Goal: Navigation & Orientation: Find specific page/section

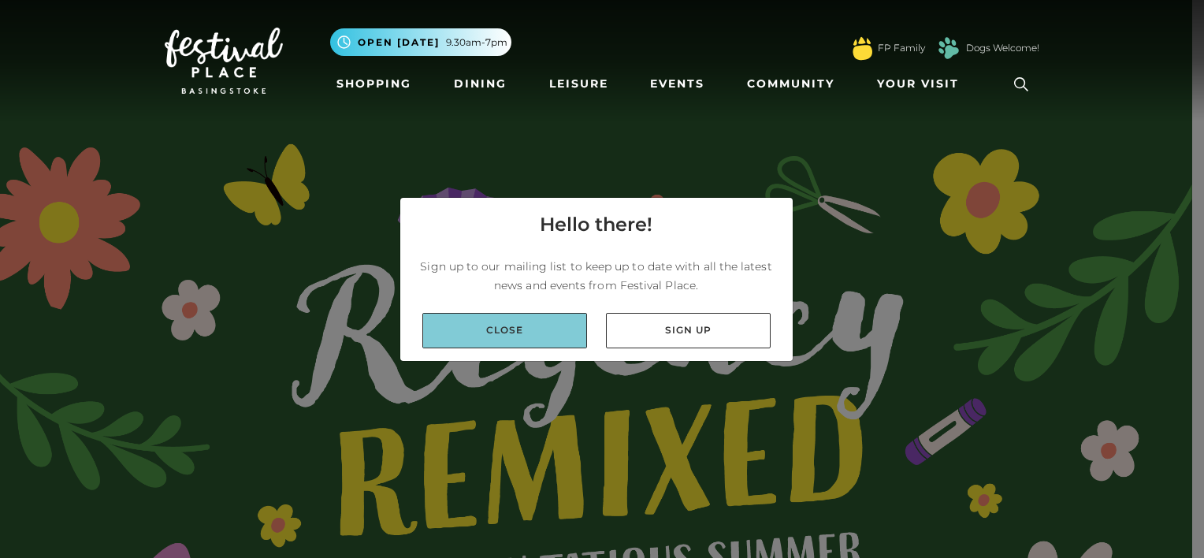
click at [530, 327] on link "Close" at bounding box center [504, 330] width 165 height 35
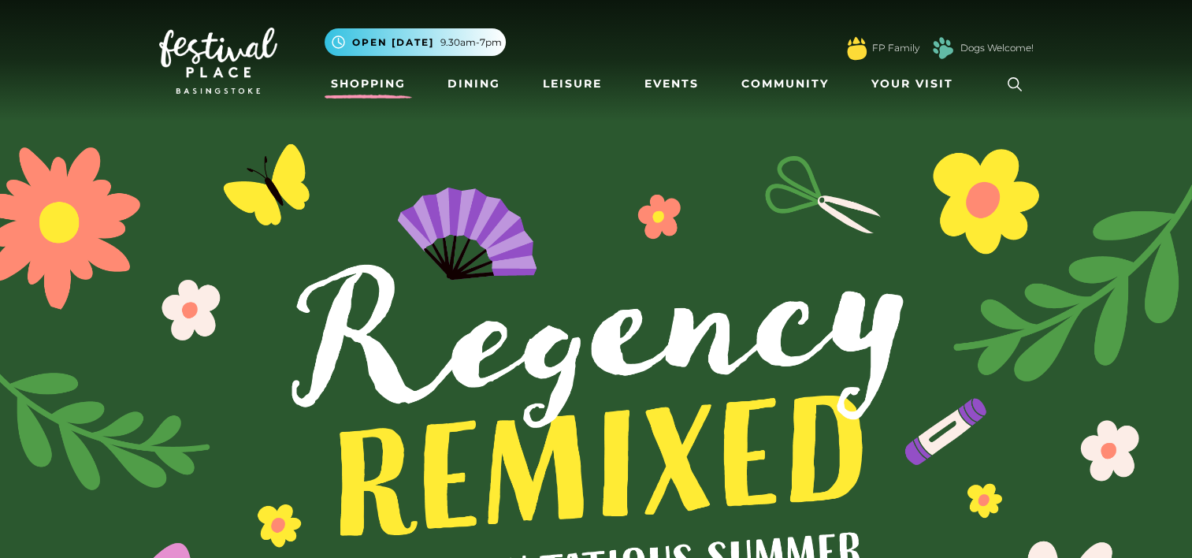
click at [387, 82] on link "Shopping" at bounding box center [368, 83] width 87 height 29
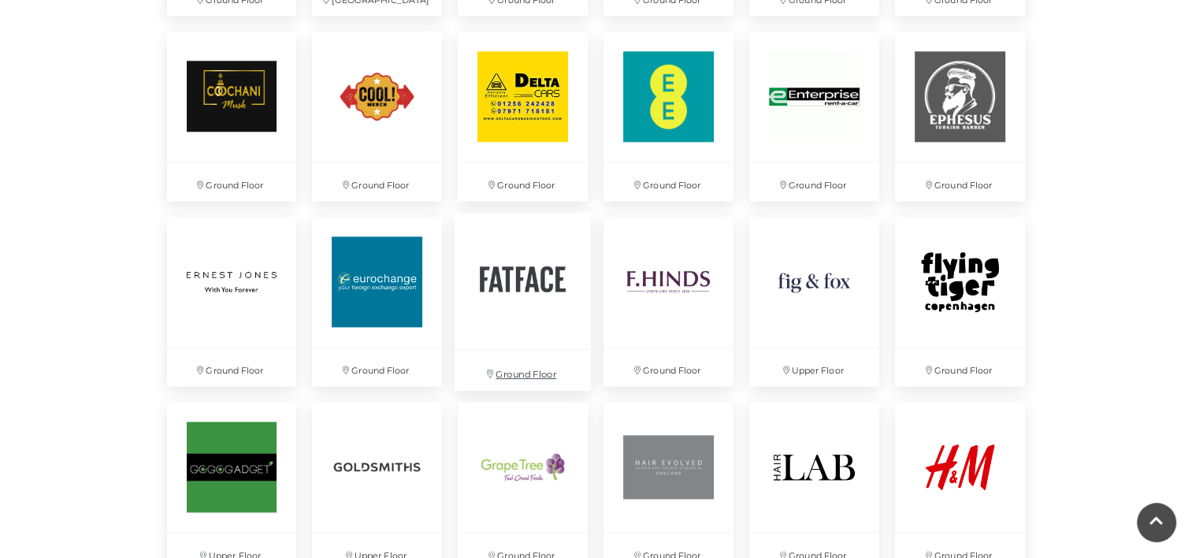
scroll to position [1838, 0]
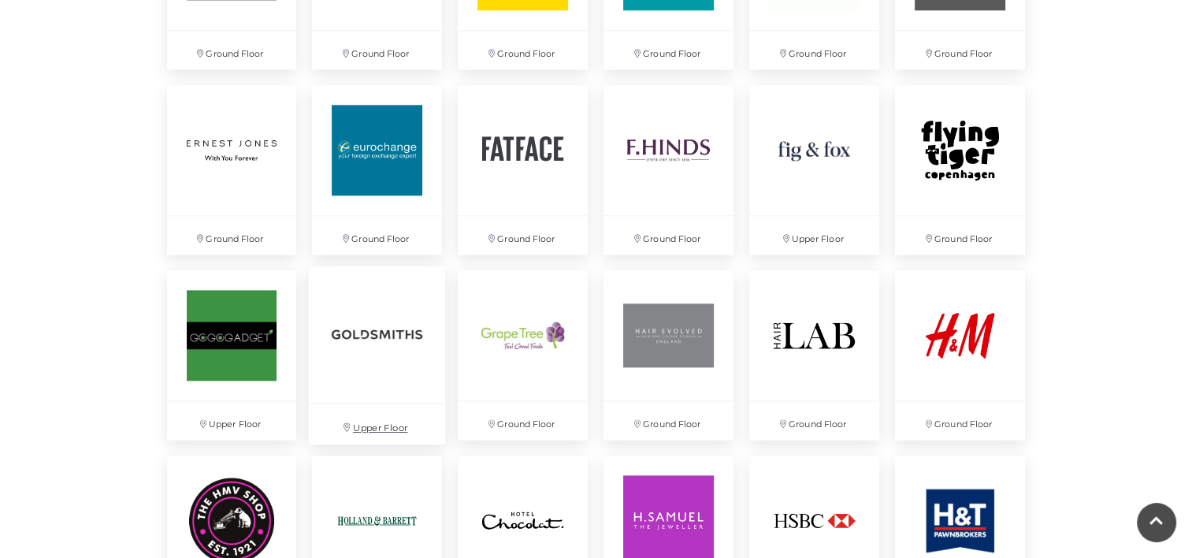
click at [394, 337] on img at bounding box center [377, 333] width 136 height 136
click at [234, 337] on img at bounding box center [231, 333] width 136 height 136
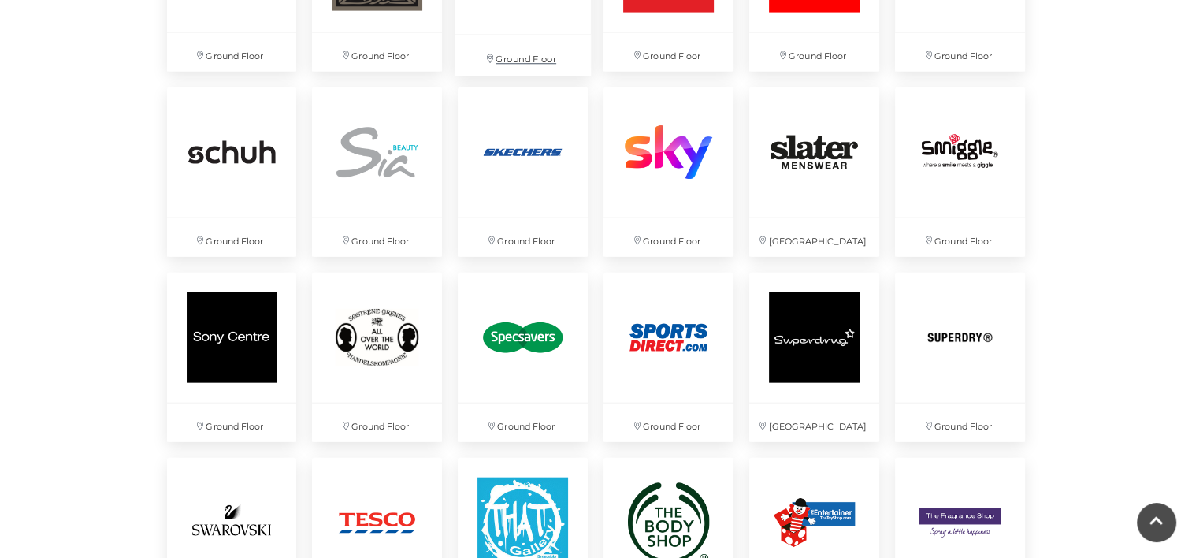
scroll to position [3545, 0]
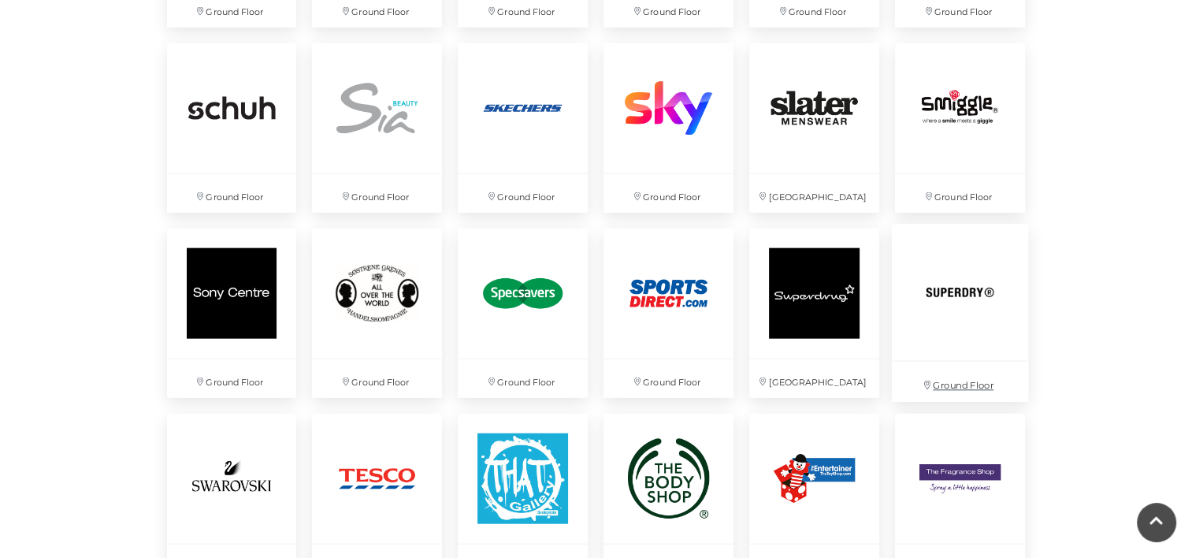
click at [967, 295] on img at bounding box center [960, 293] width 136 height 136
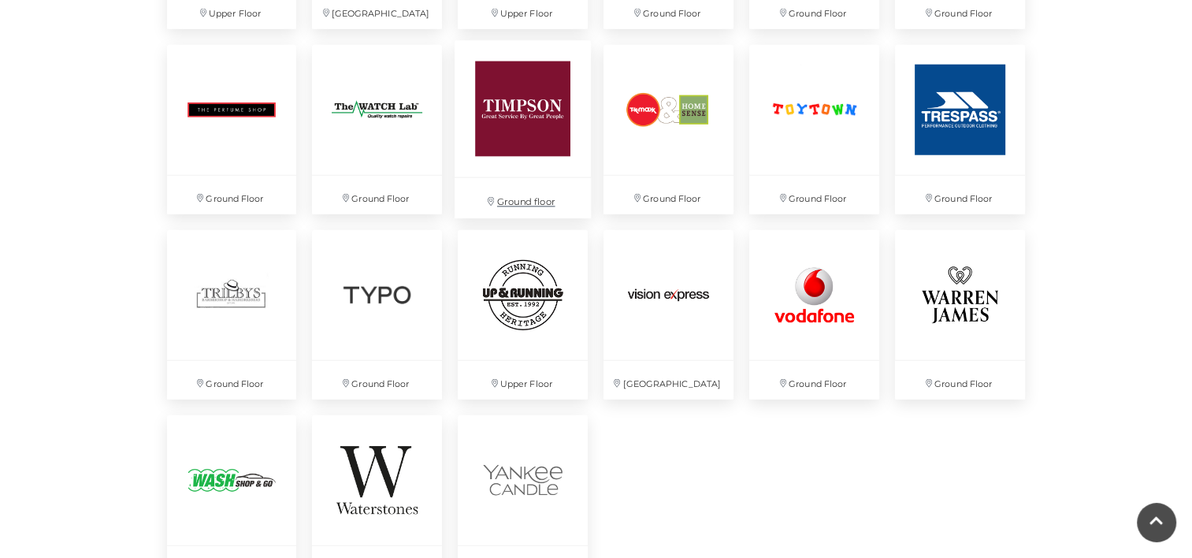
scroll to position [4070, 0]
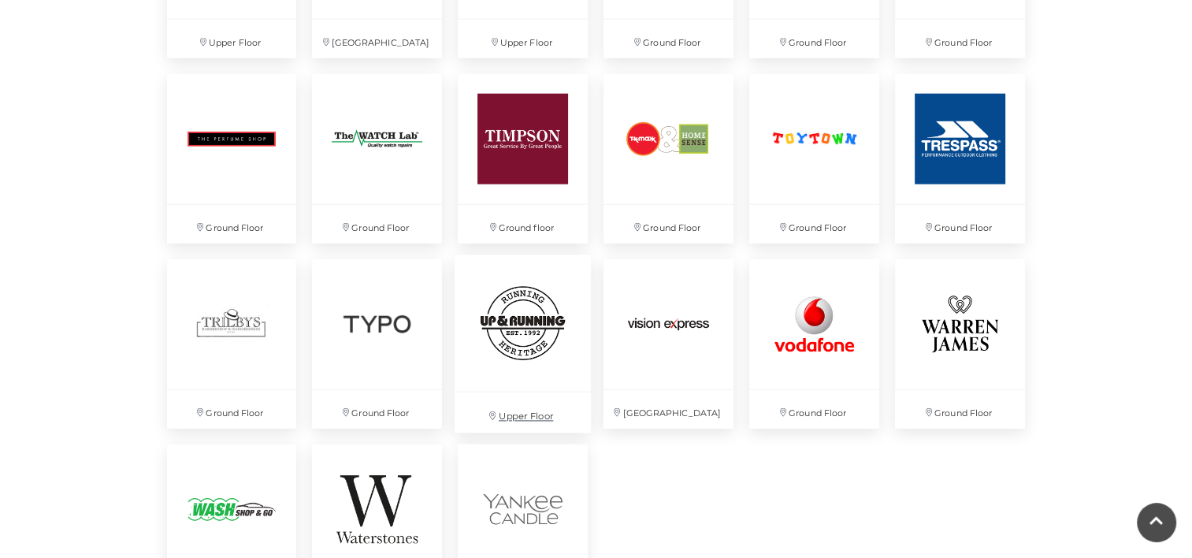
click at [540, 330] on img at bounding box center [523, 323] width 136 height 136
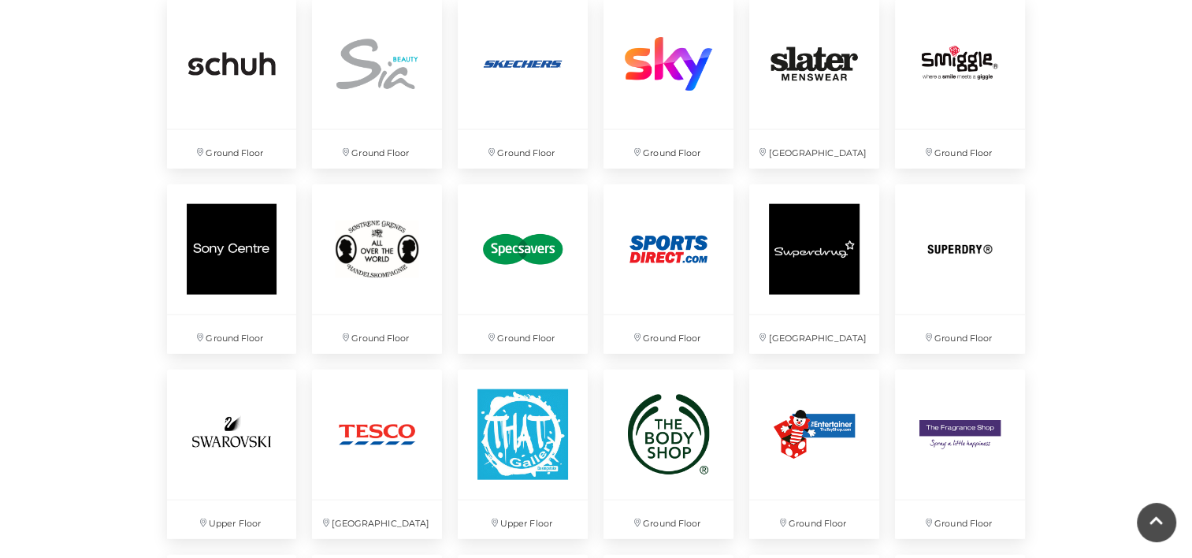
scroll to position [3545, 0]
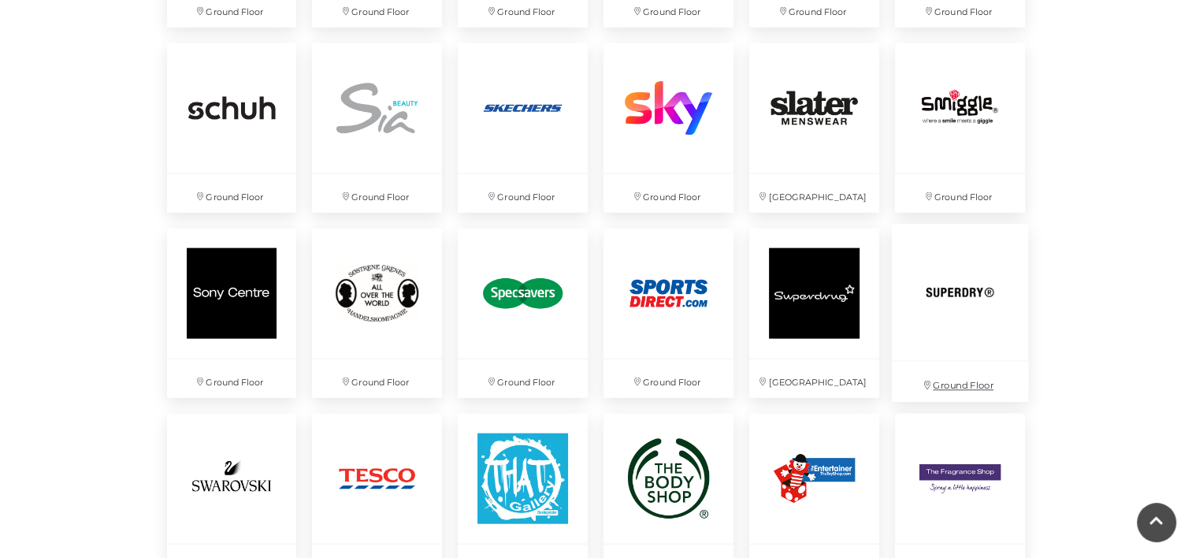
click at [945, 296] on img at bounding box center [960, 293] width 136 height 136
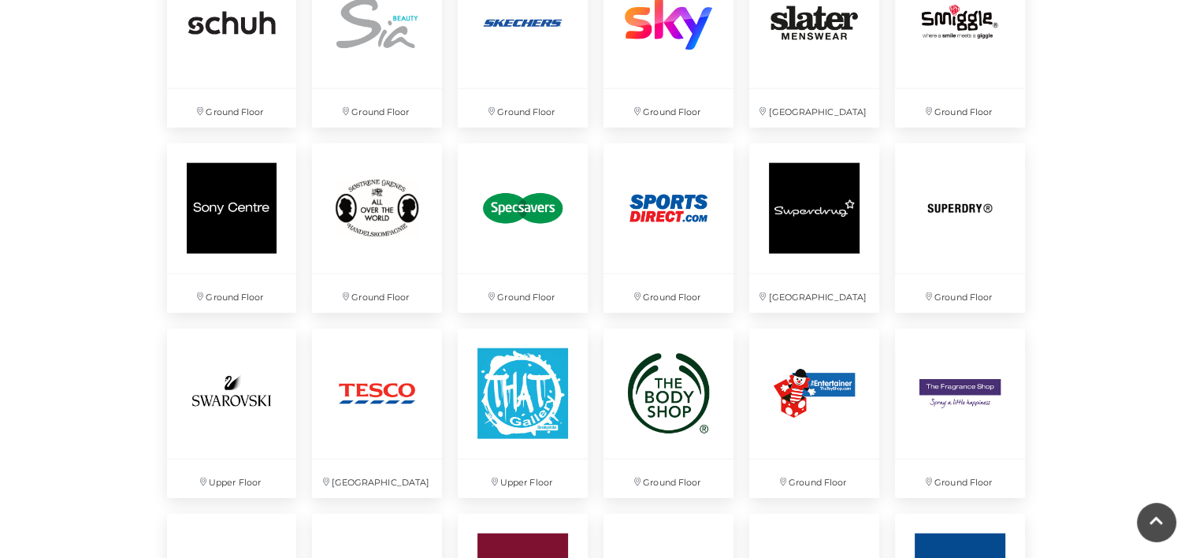
scroll to position [3676, 0]
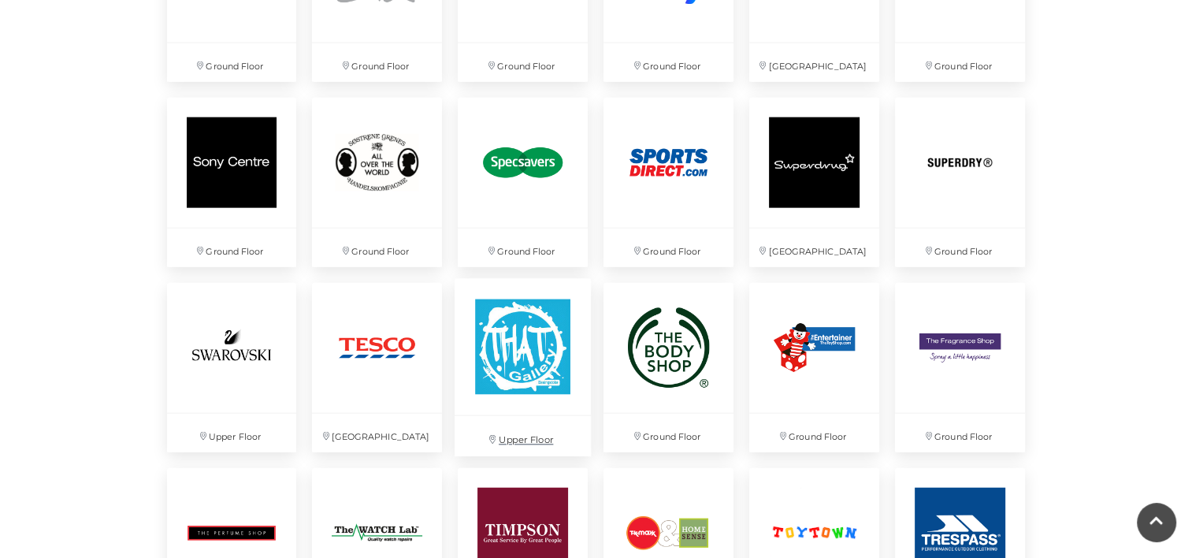
click at [528, 354] on img at bounding box center [523, 347] width 136 height 136
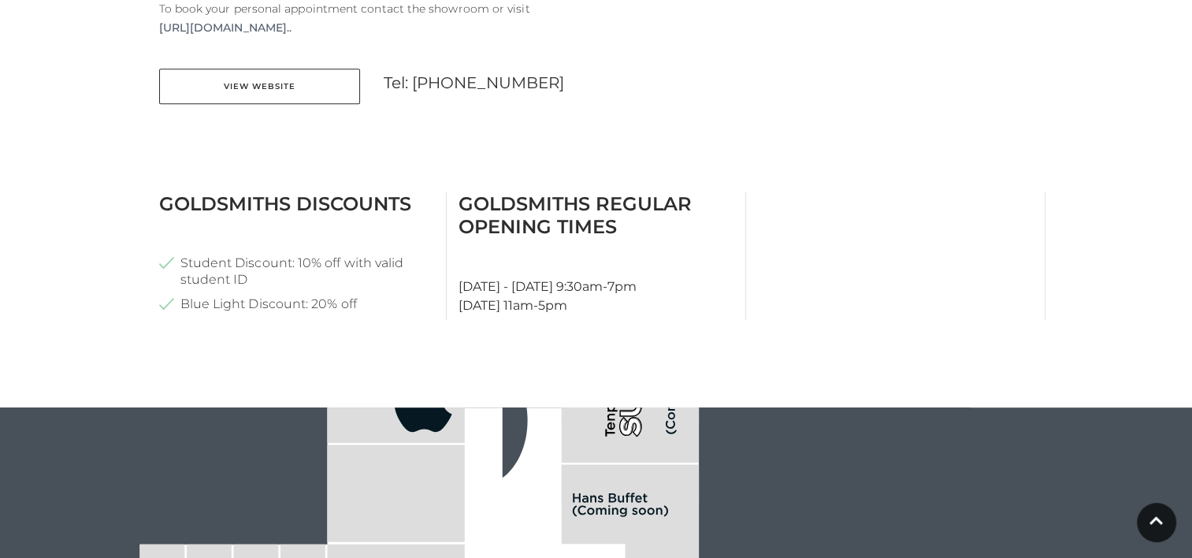
scroll to position [788, 0]
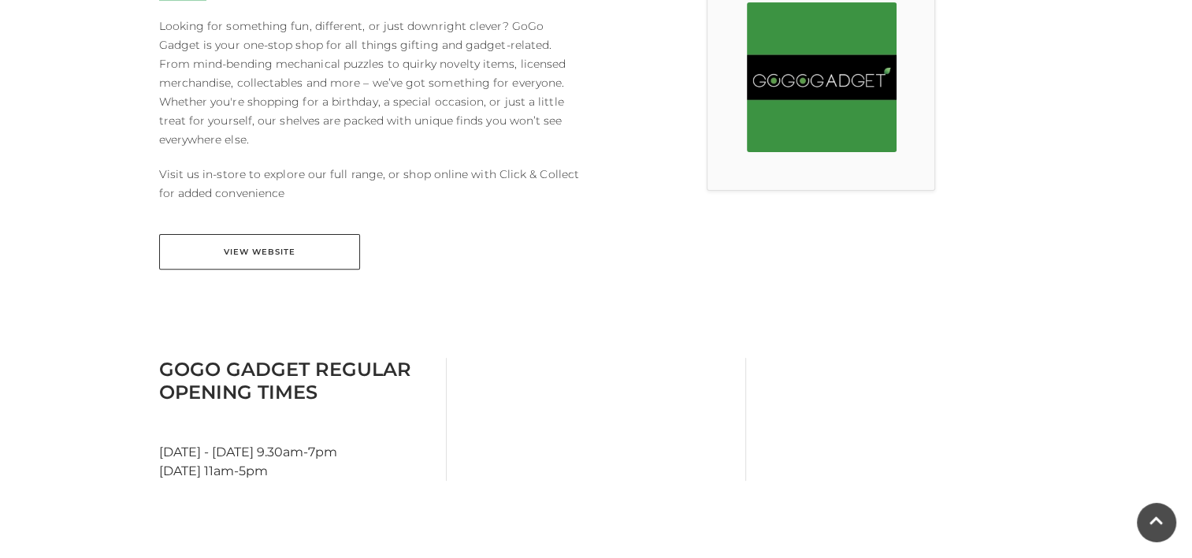
scroll to position [525, 0]
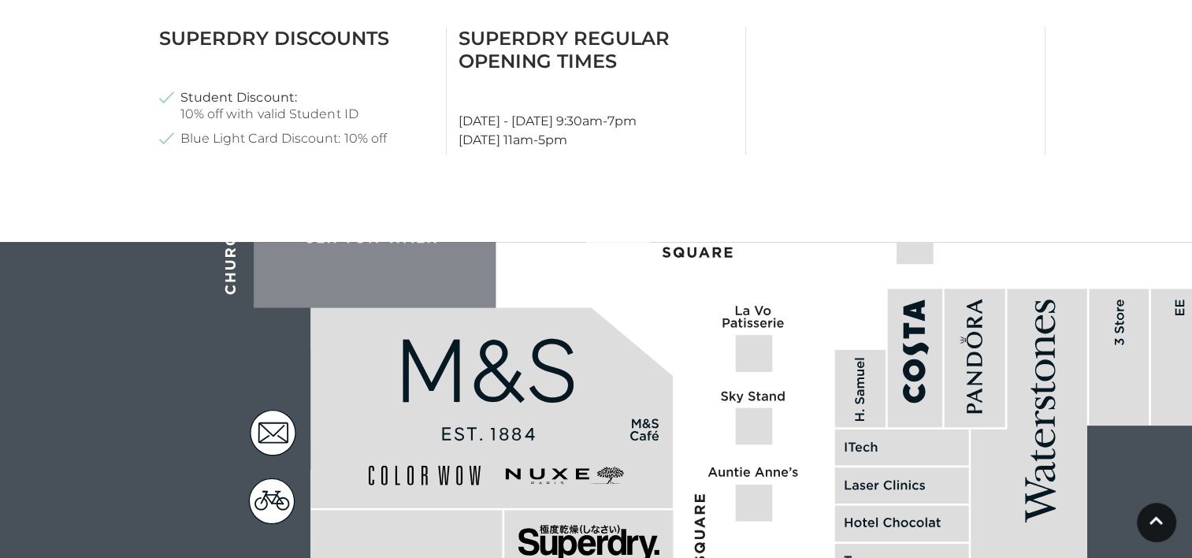
scroll to position [656, 0]
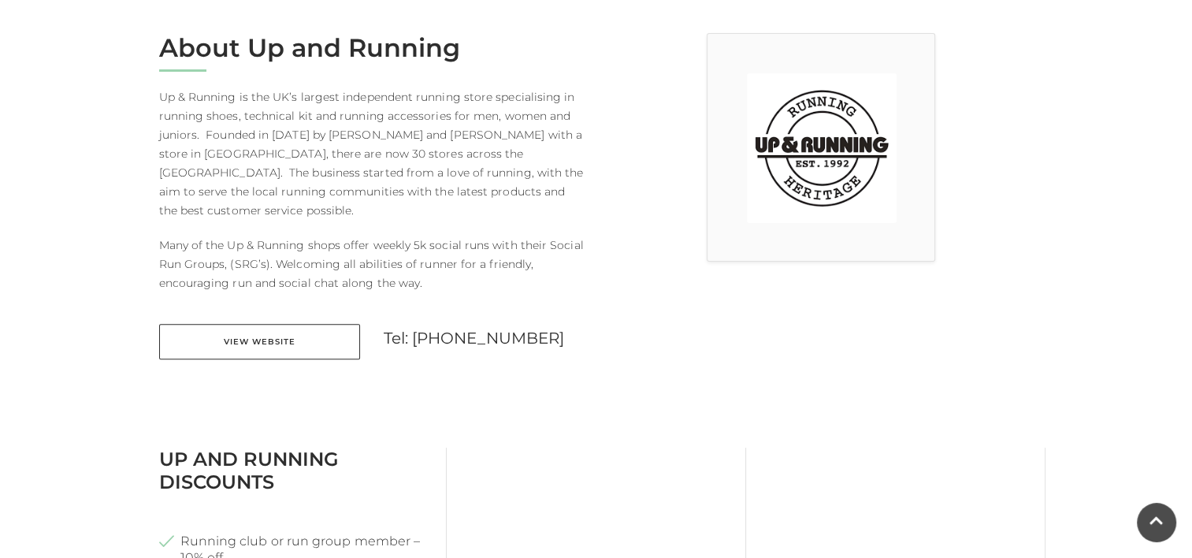
scroll to position [394, 0]
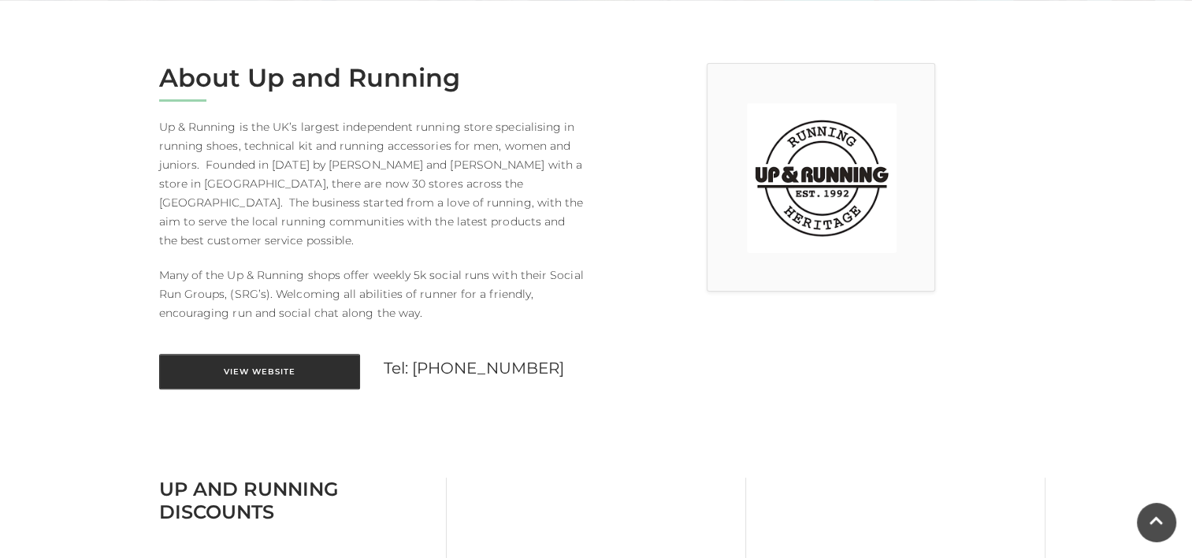
click at [306, 354] on link "View Website" at bounding box center [259, 371] width 201 height 35
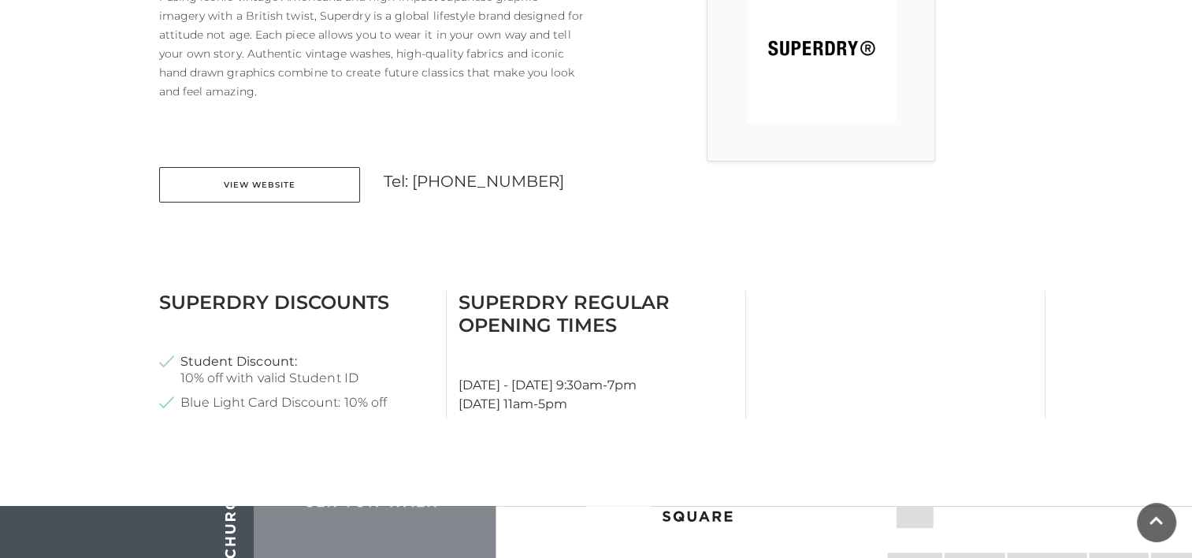
scroll to position [525, 0]
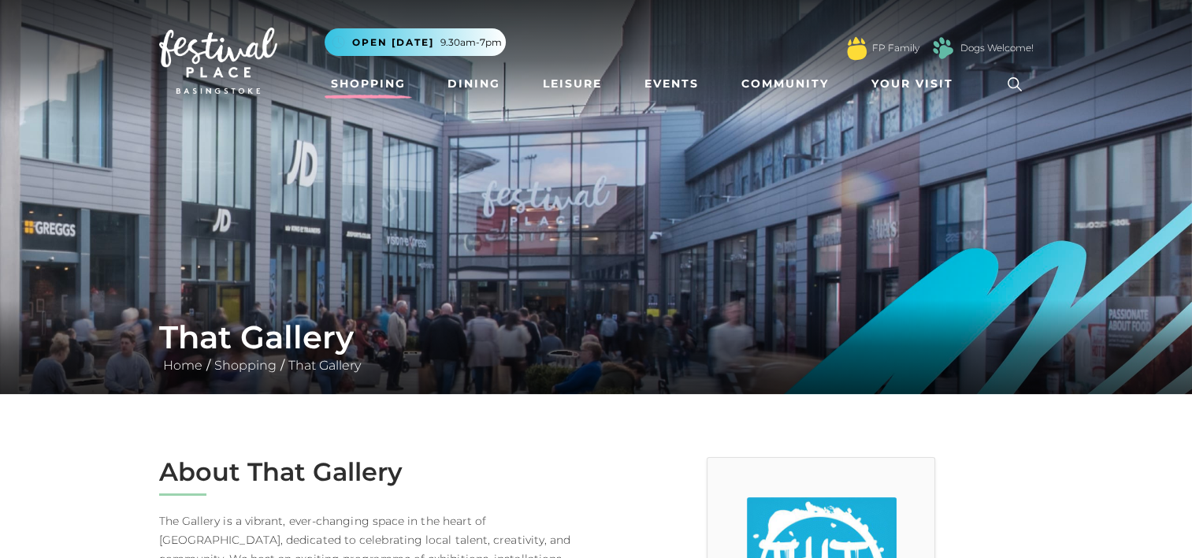
click at [347, 81] on link "Shopping" at bounding box center [368, 83] width 87 height 29
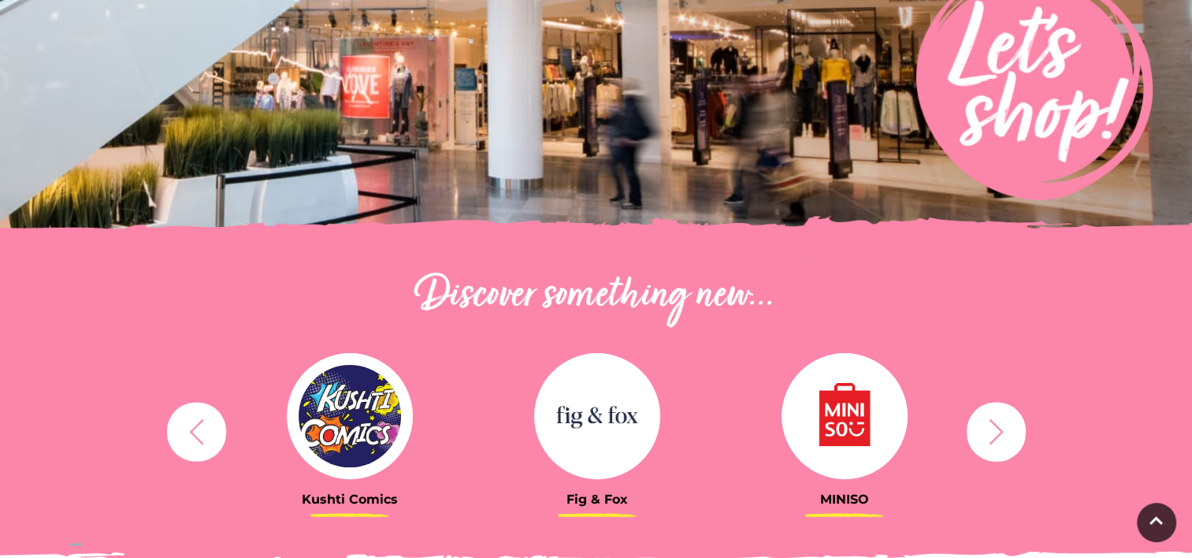
scroll to position [394, 0]
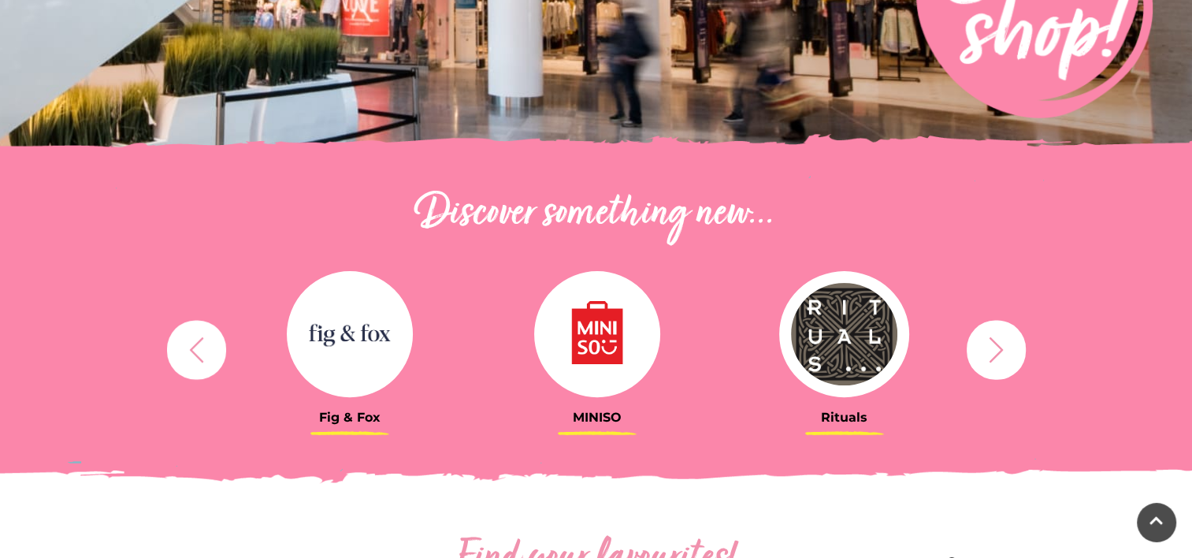
click at [180, 343] on button "button" at bounding box center [196, 349] width 59 height 59
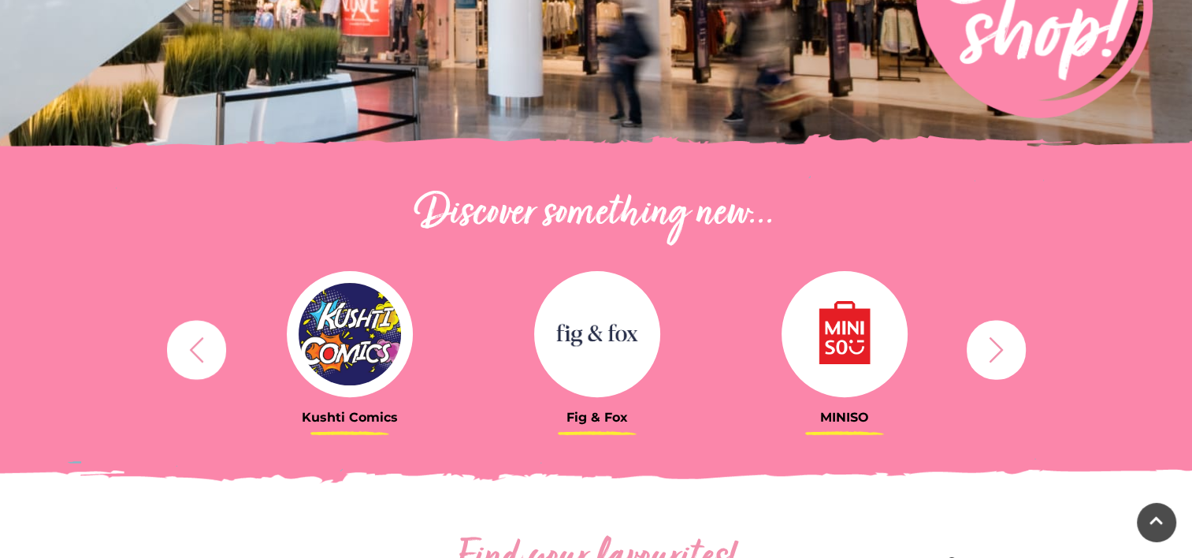
click at [352, 329] on img at bounding box center [350, 334] width 126 height 126
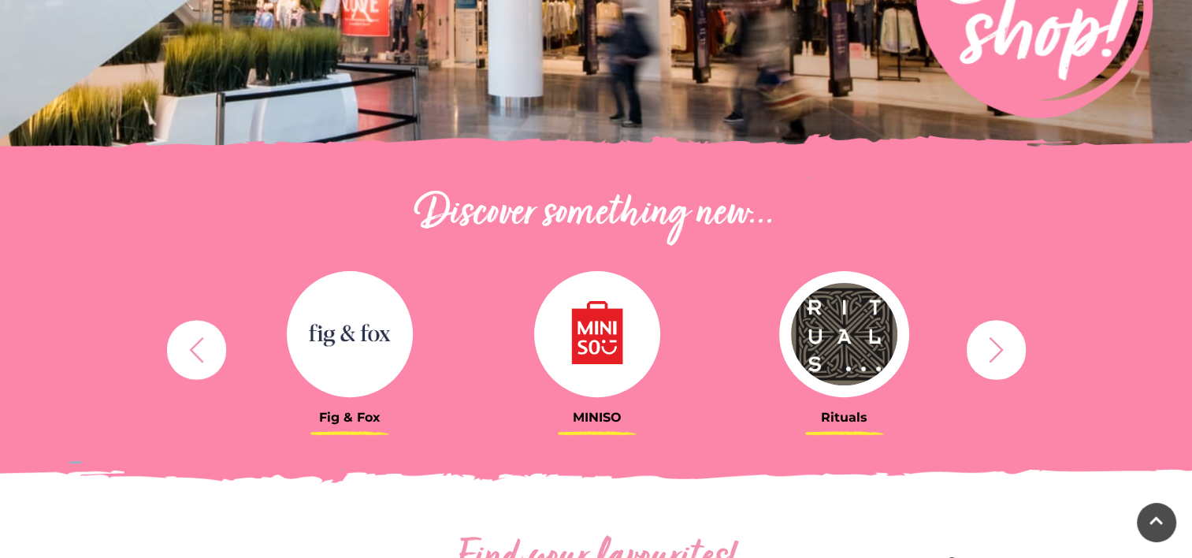
scroll to position [525, 0]
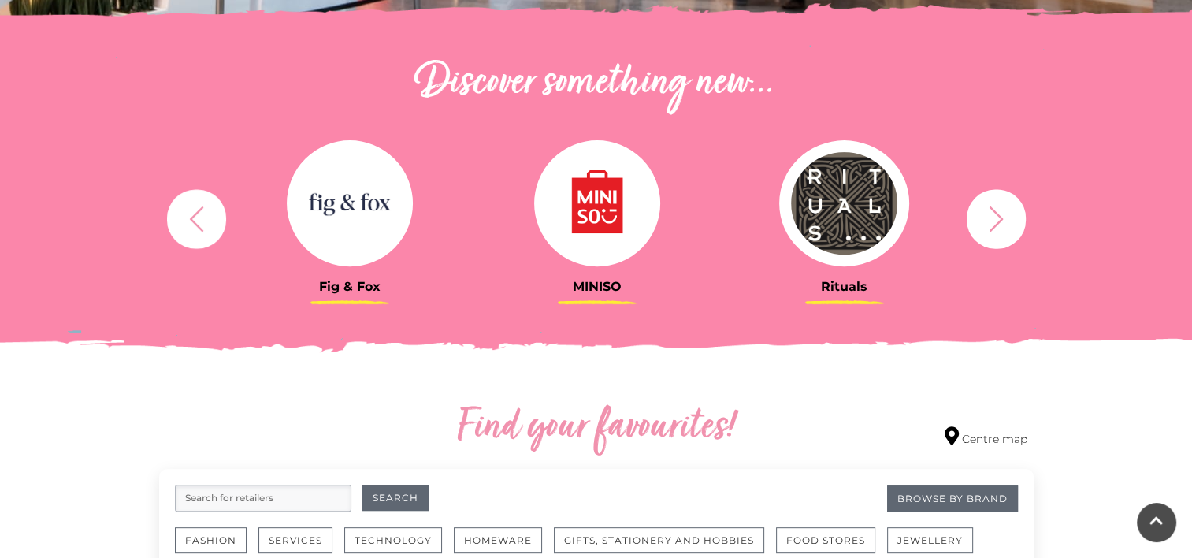
click at [995, 214] on icon "button" at bounding box center [996, 218] width 29 height 29
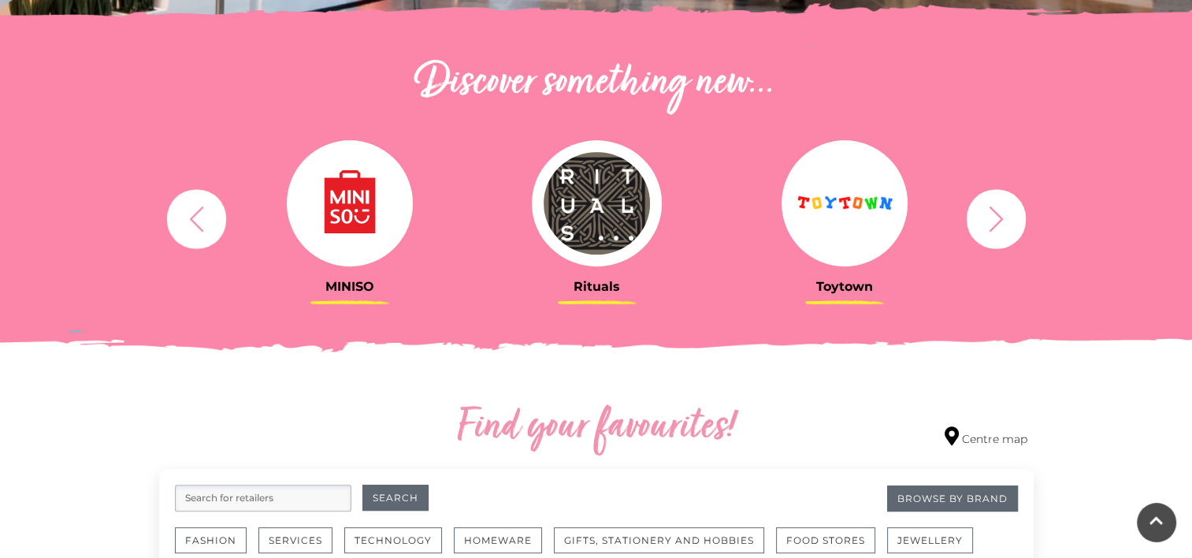
click at [995, 214] on icon "button" at bounding box center [996, 218] width 29 height 29
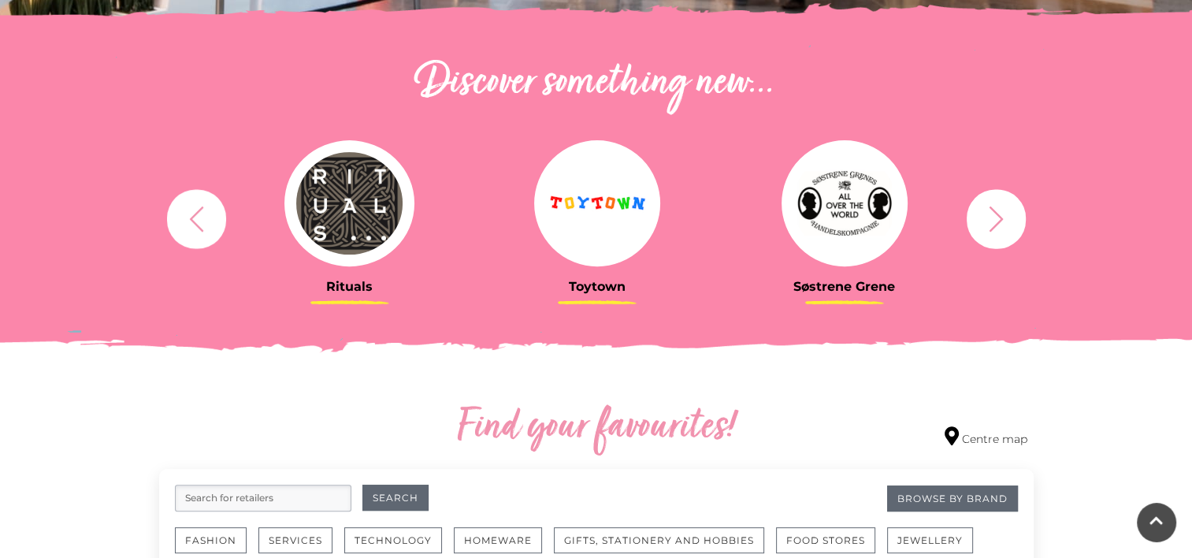
click at [995, 214] on icon "button" at bounding box center [996, 218] width 29 height 29
click at [989, 217] on icon "button" at bounding box center [996, 218] width 29 height 29
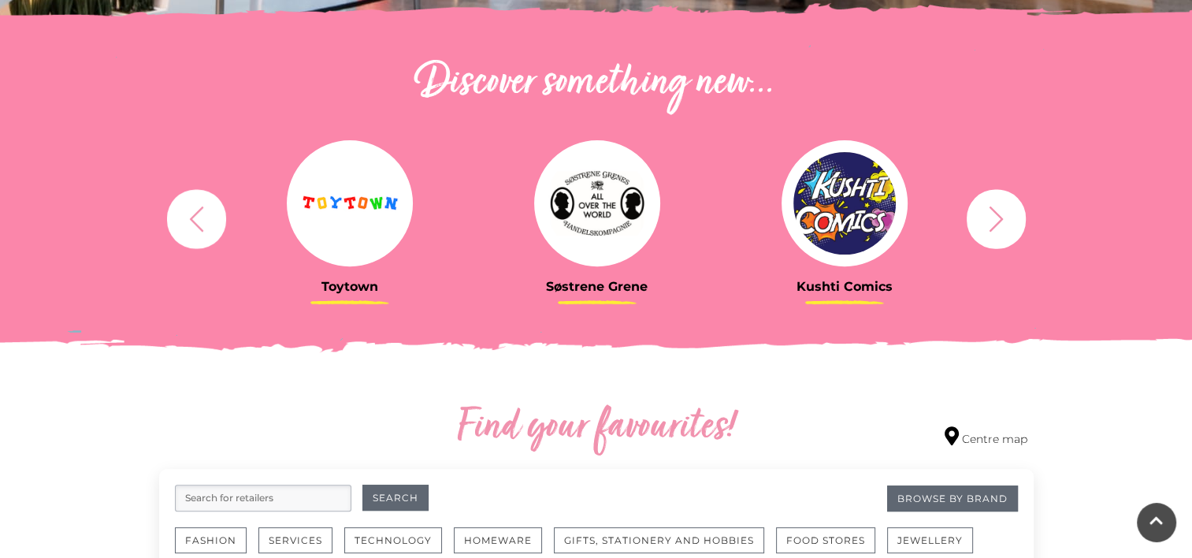
click at [993, 217] on icon "button" at bounding box center [996, 218] width 29 height 29
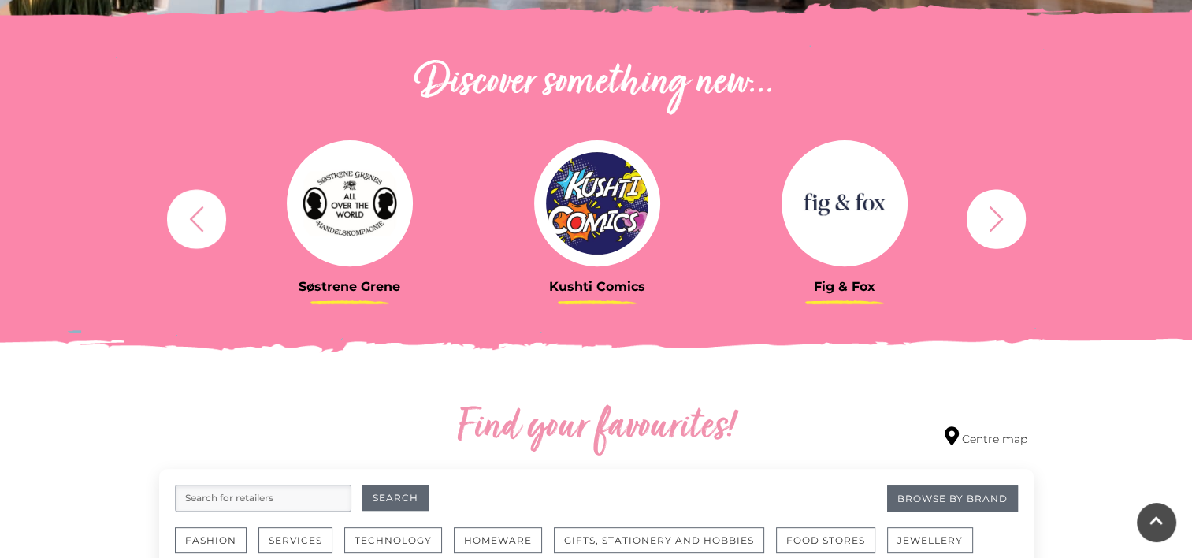
click at [993, 217] on icon "button" at bounding box center [996, 218] width 29 height 29
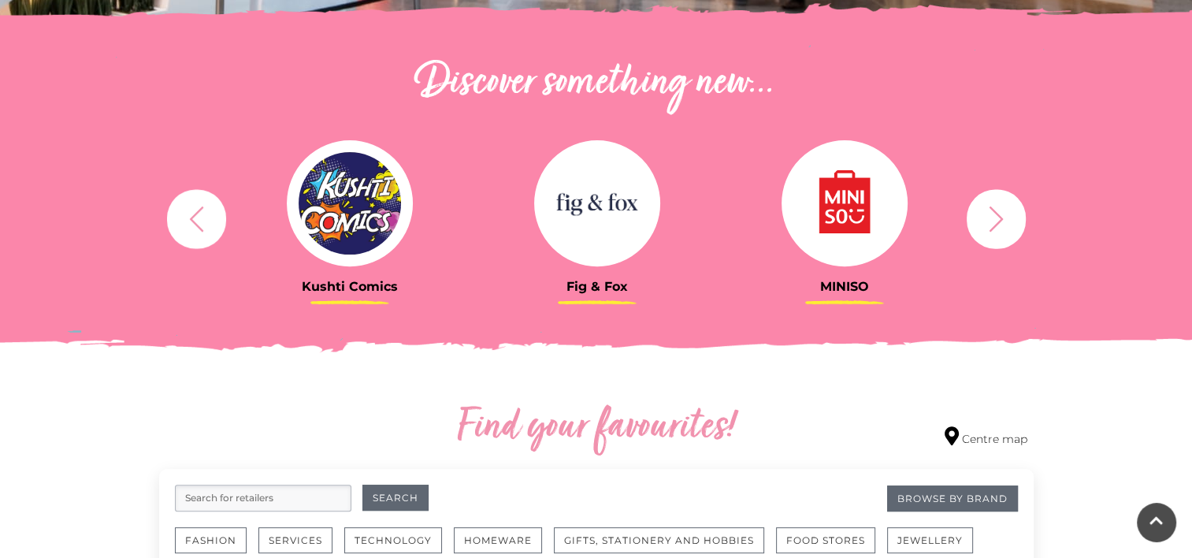
click at [993, 217] on icon "button" at bounding box center [996, 218] width 29 height 29
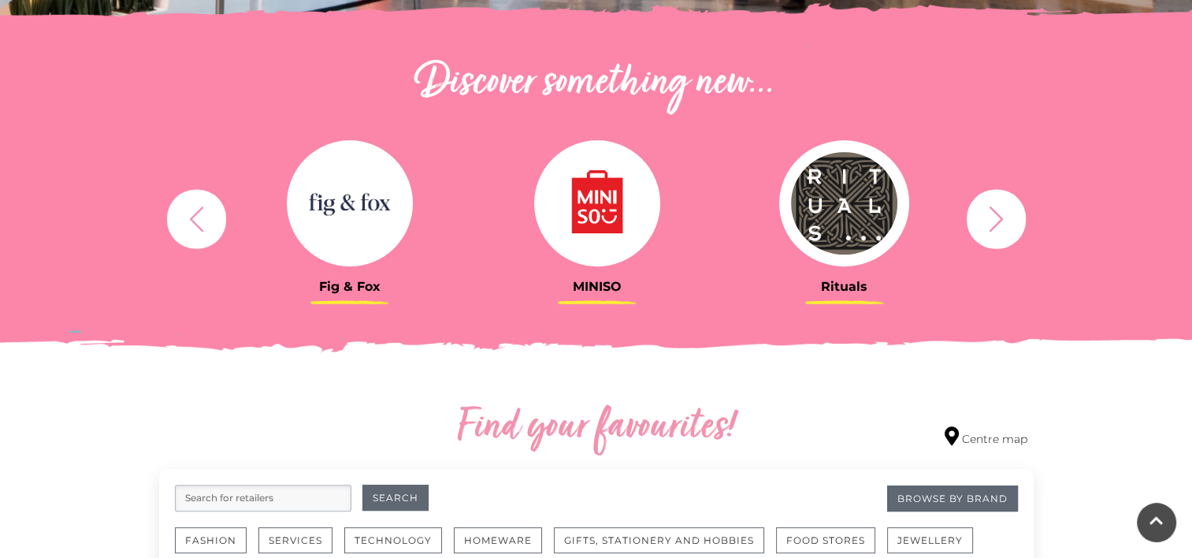
click at [597, 210] on img at bounding box center [597, 203] width 126 height 126
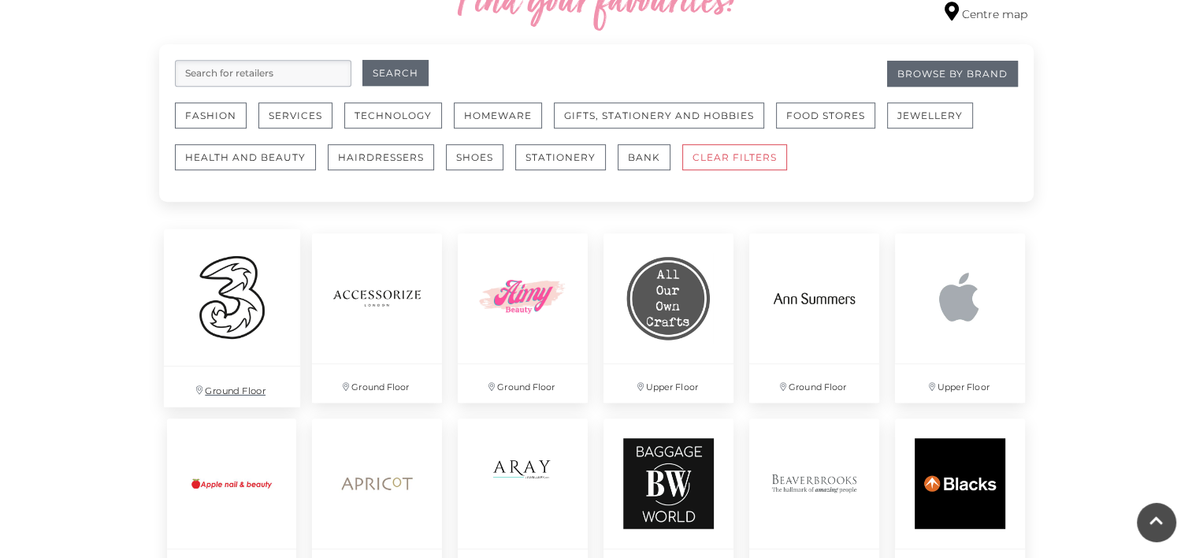
scroll to position [919, 0]
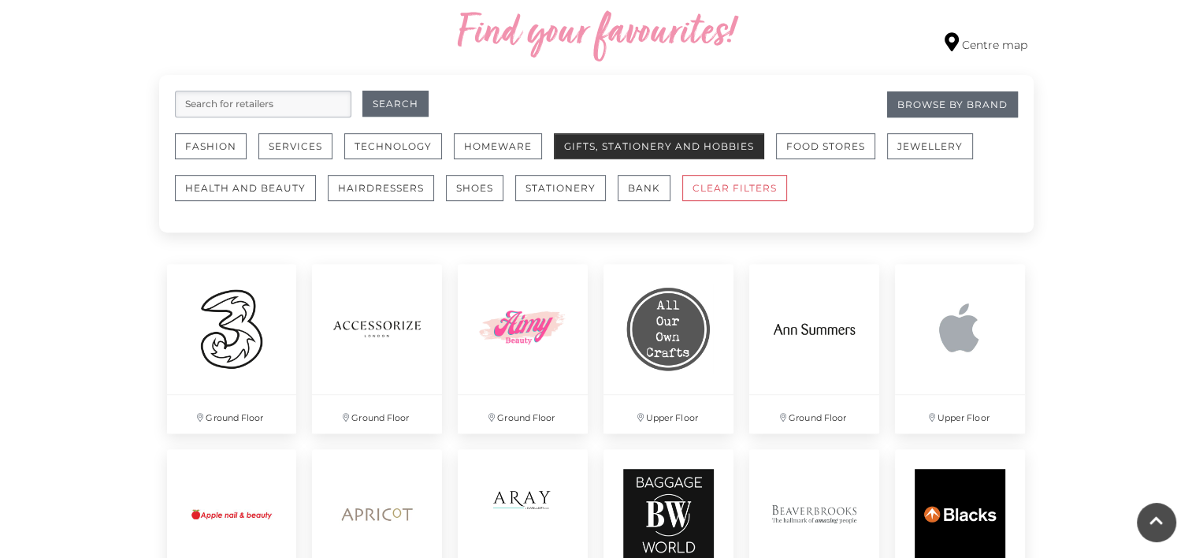
click at [603, 150] on button "Gifts, Stationery and Hobbies" at bounding box center [659, 146] width 210 height 26
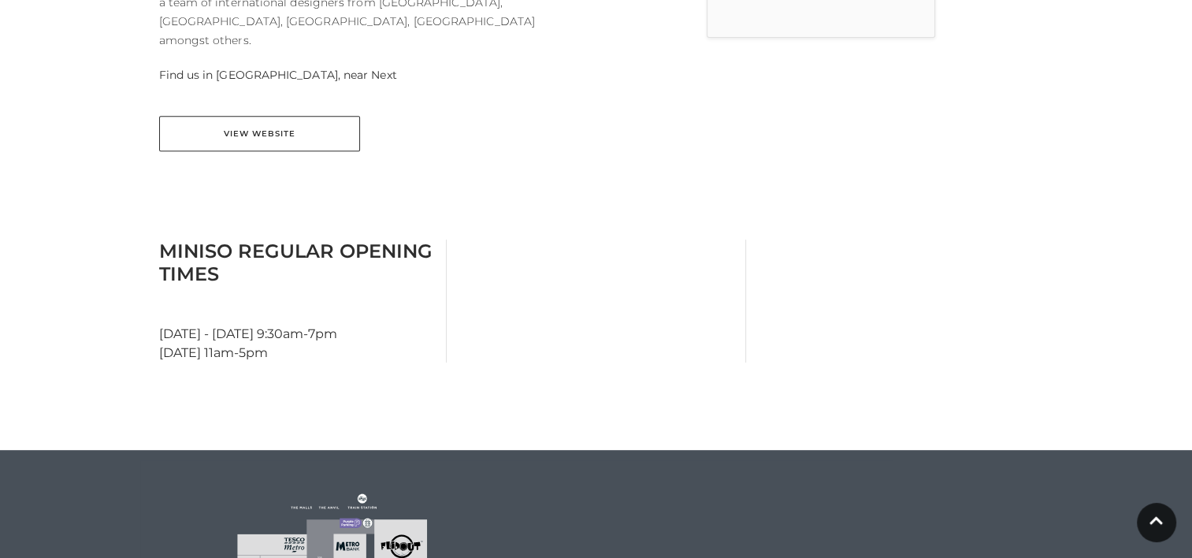
scroll to position [656, 0]
